Goal: Find specific page/section

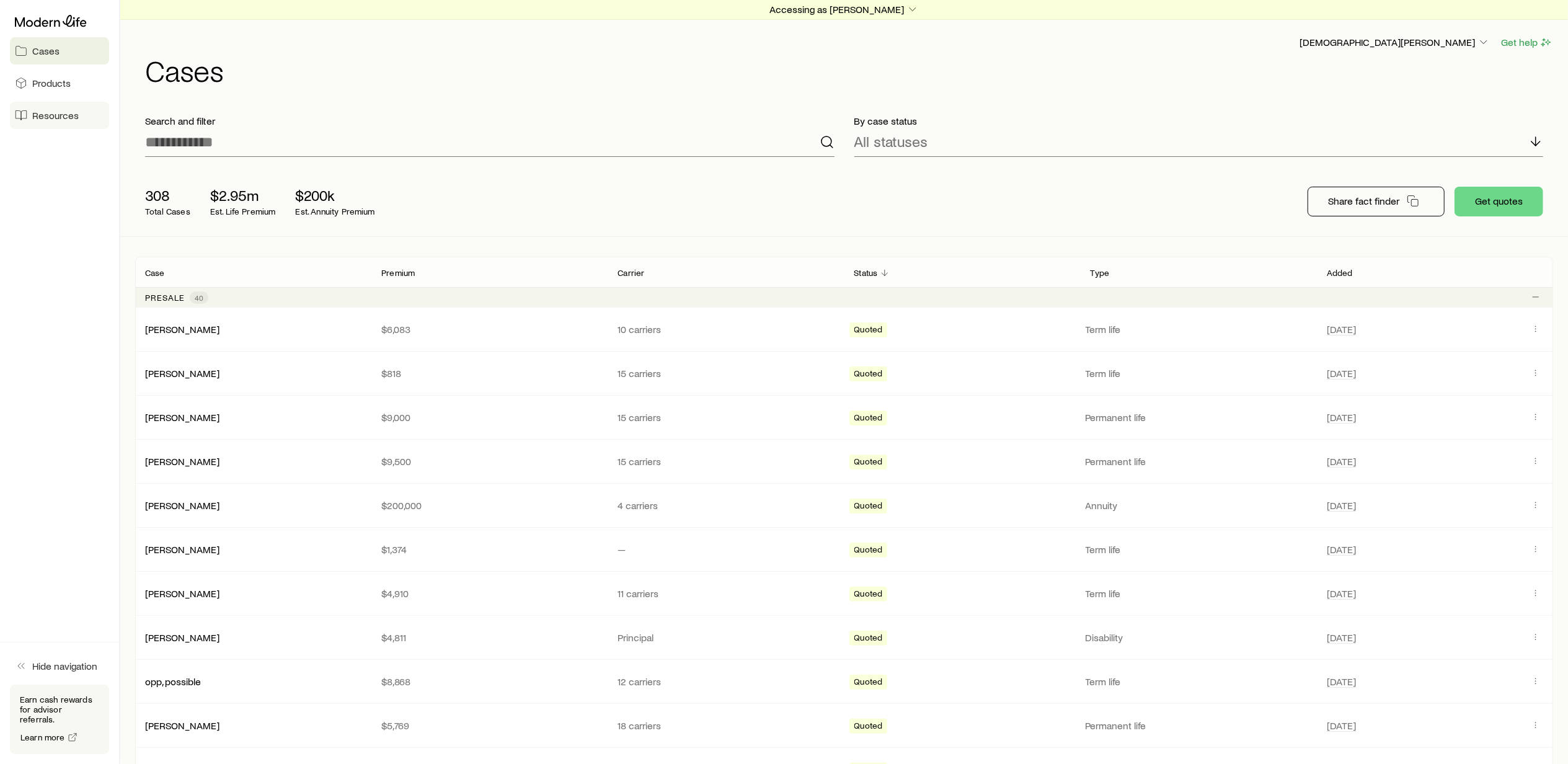
click at [58, 112] on span "Resources" at bounding box center [56, 115] width 47 height 12
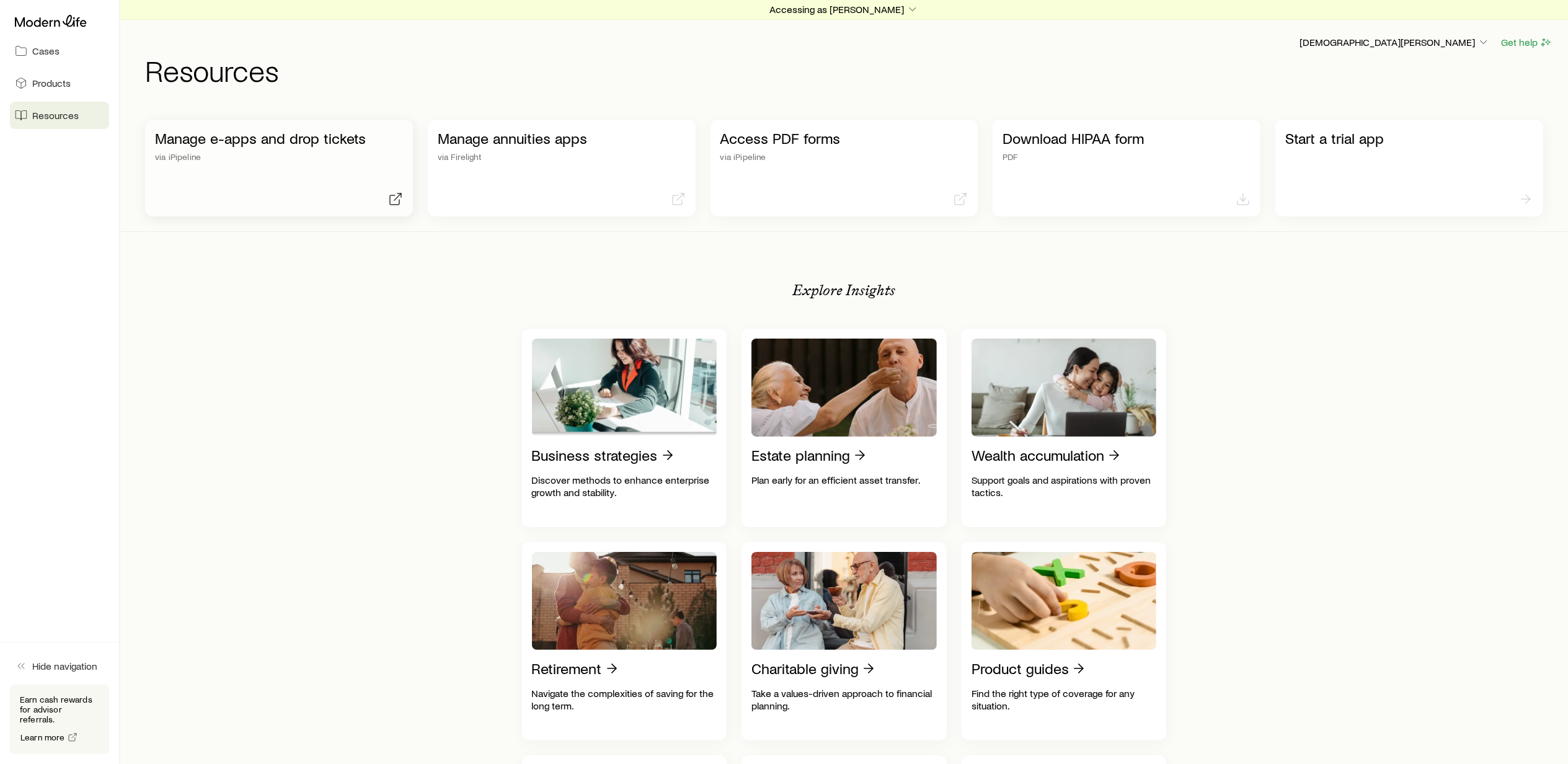
click at [234, 134] on p "Manage e-apps and drop tickets" at bounding box center [279, 138] width 248 height 17
click at [907, 6] on icon "button" at bounding box center [912, 9] width 12 height 12
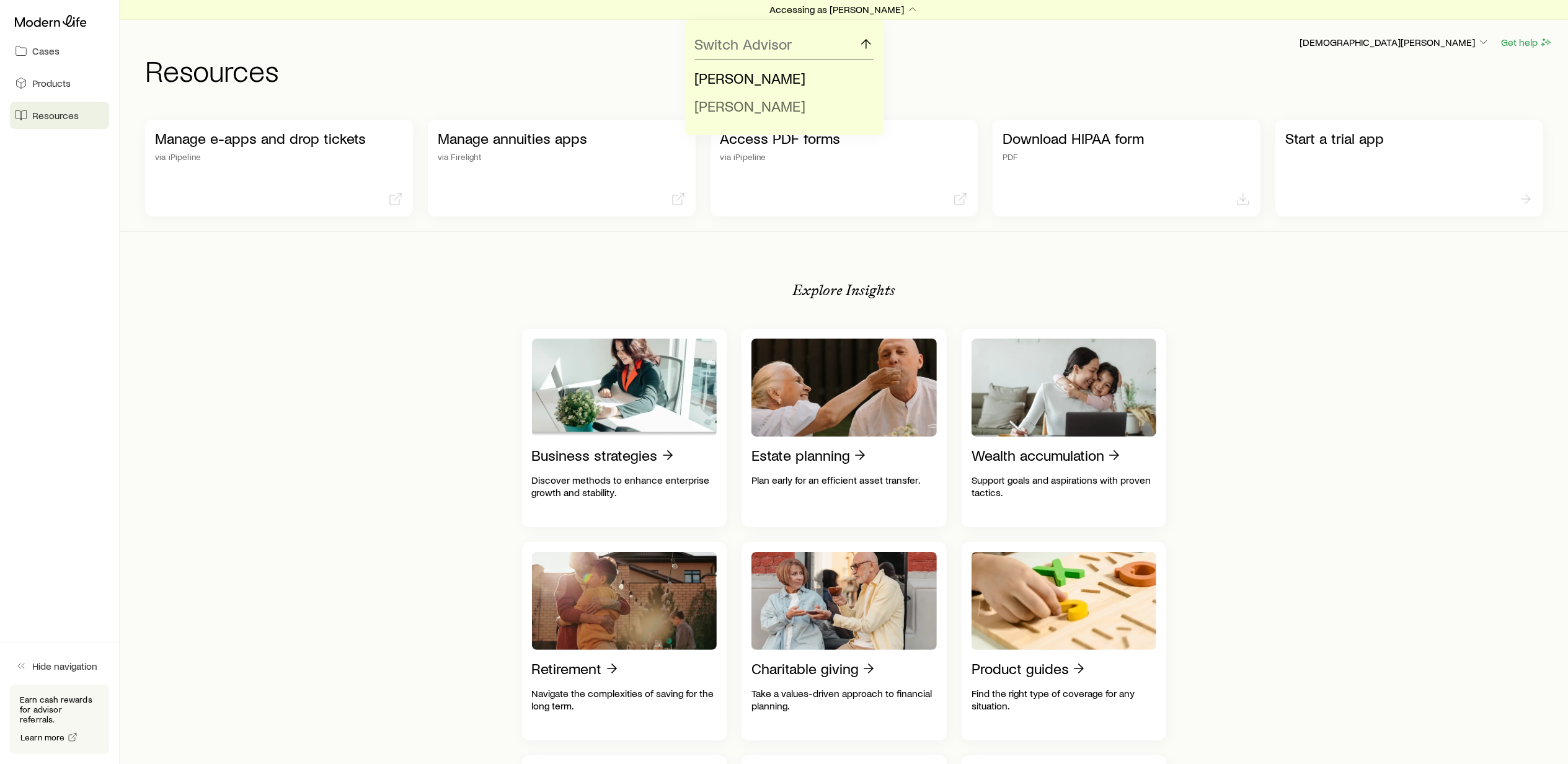
click at [762, 107] on span "[PERSON_NAME]" at bounding box center [751, 106] width 111 height 18
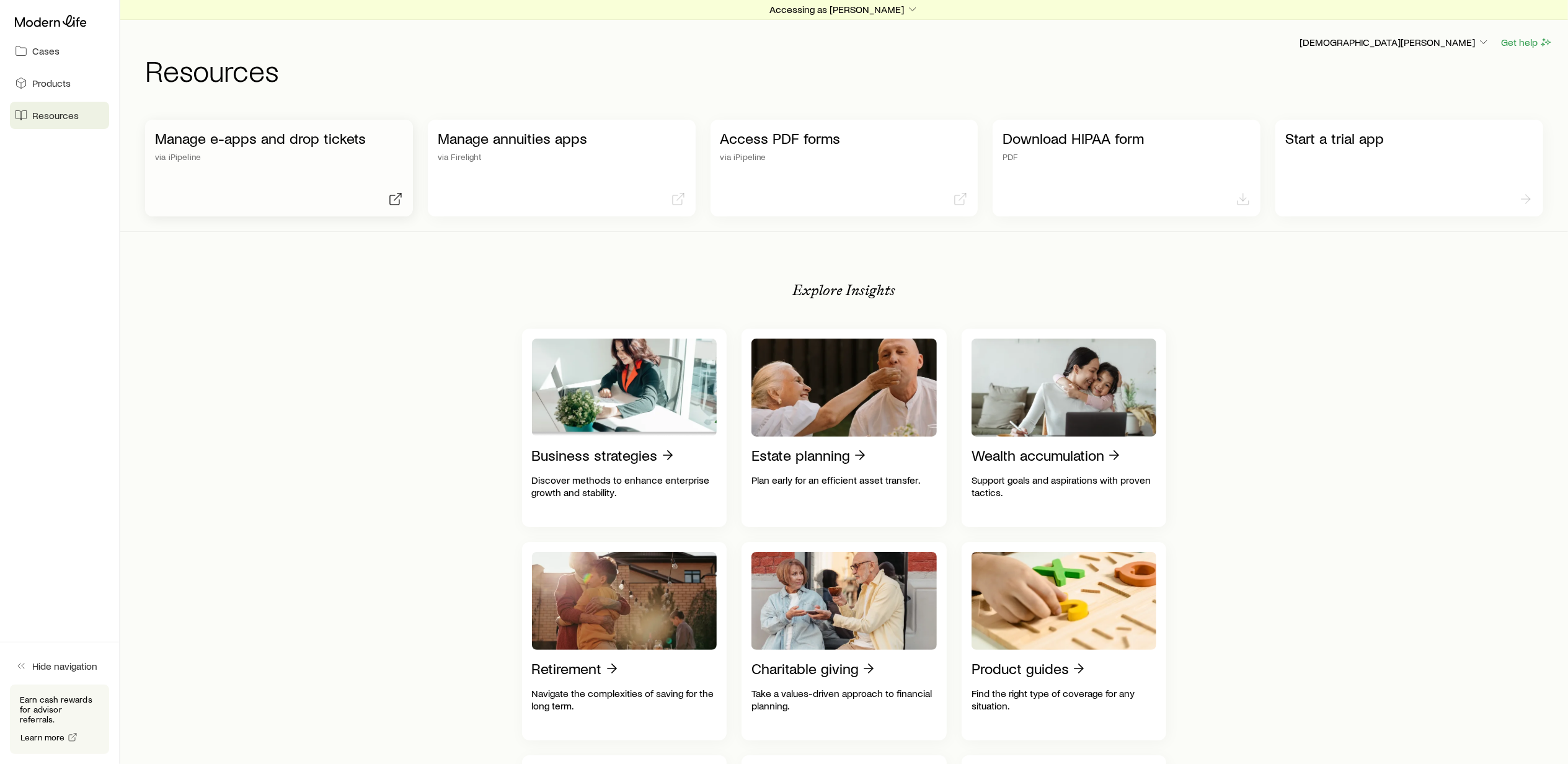
click at [262, 152] on p "via iPipeline" at bounding box center [279, 157] width 248 height 10
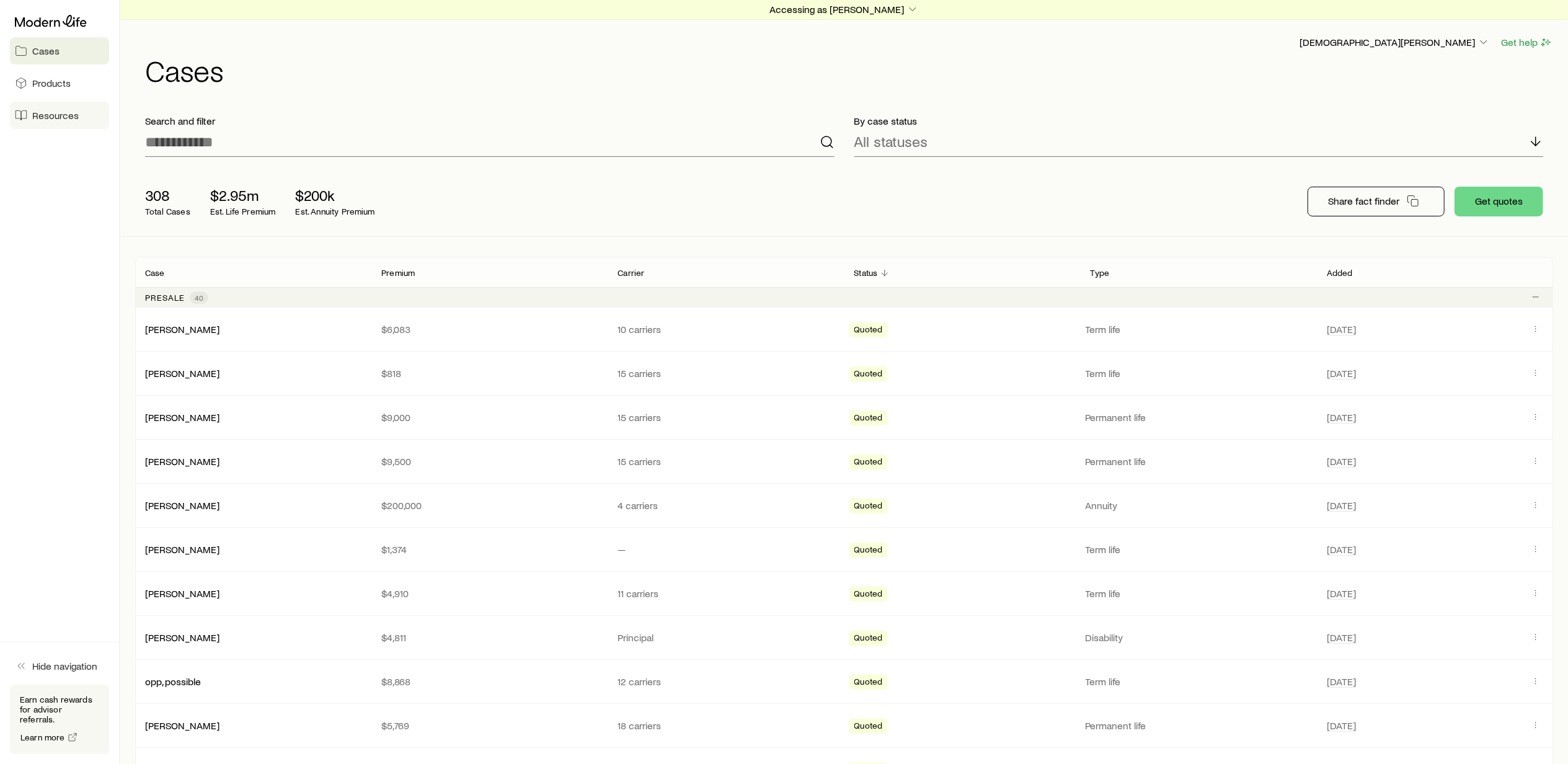
click at [56, 107] on link "Resources" at bounding box center [59, 115] width 99 height 27
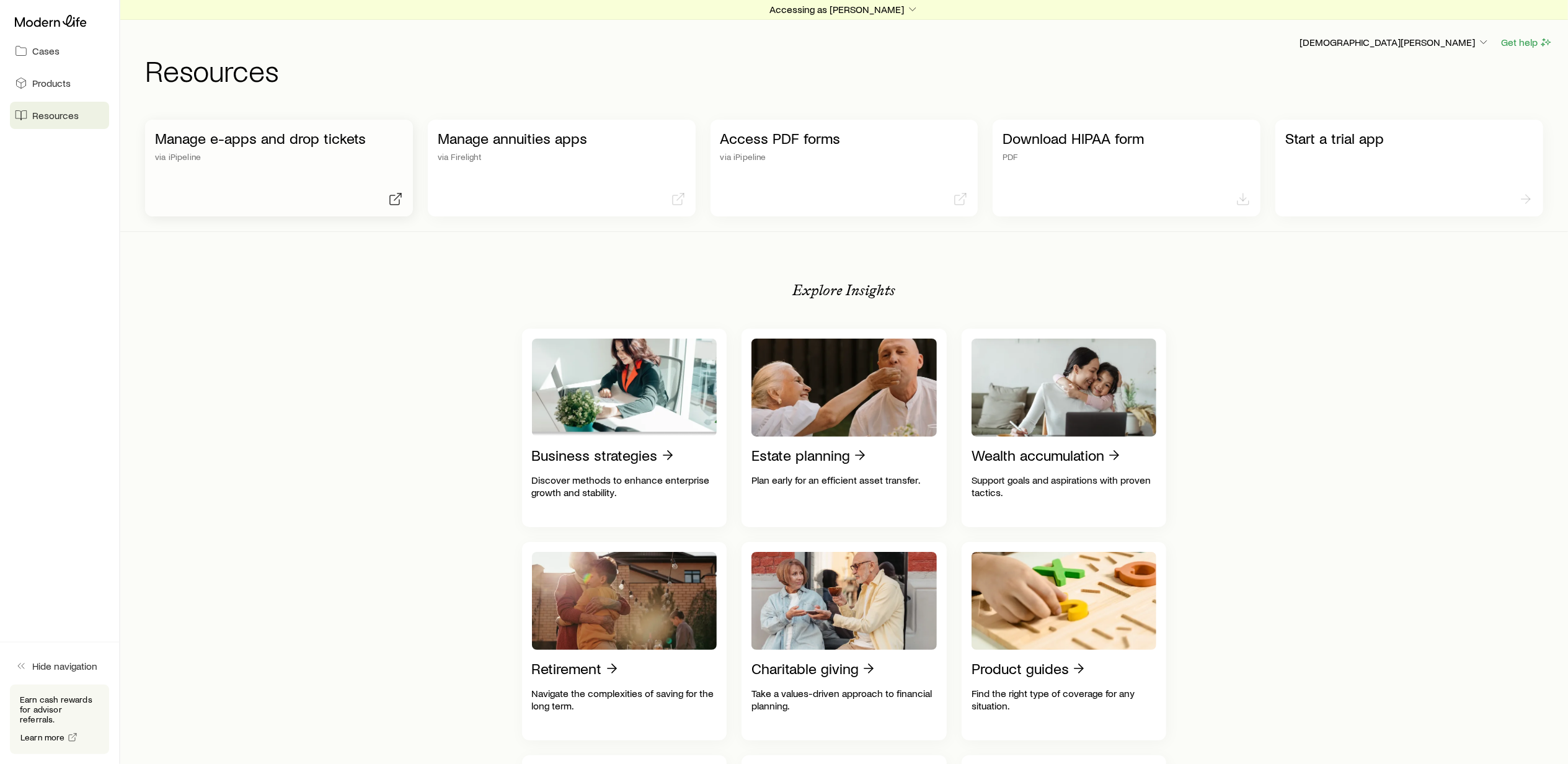
click at [253, 141] on p "Manage e-apps and drop tickets" at bounding box center [279, 138] width 248 height 17
